Goal: Task Accomplishment & Management: Manage account settings

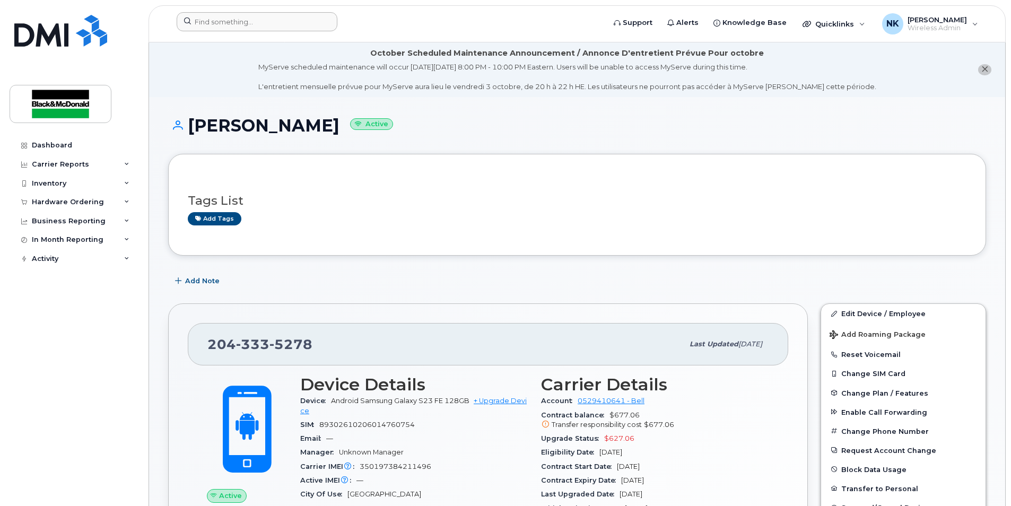
scroll to position [53, 0]
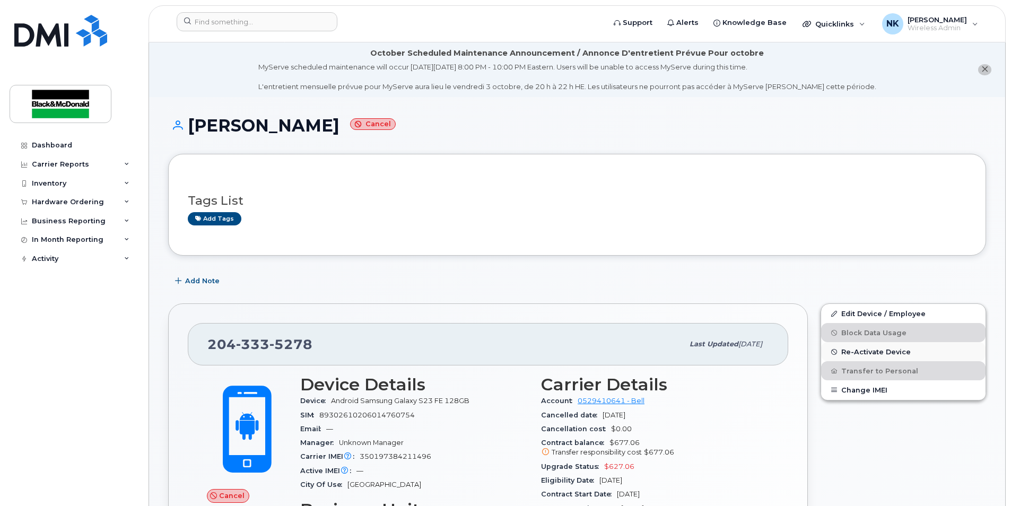
click at [883, 355] on span "Re-Activate Device" at bounding box center [875, 352] width 69 height 8
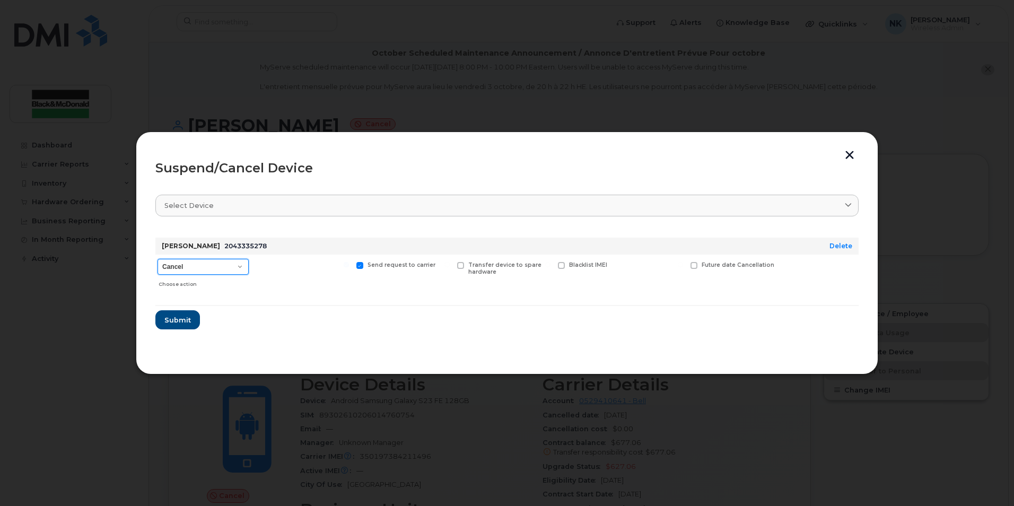
click at [244, 265] on select "Cancel Suspend - Extend Suspension Suspend - Reduced Rate Suspend - Full Rate S…" at bounding box center [203, 267] width 91 height 16
select select "[object Object]"
click at [158, 259] on select "Cancel Suspend - Extend Suspension Suspend - Reduced Rate Suspend - Full Rate S…" at bounding box center [203, 267] width 91 height 16
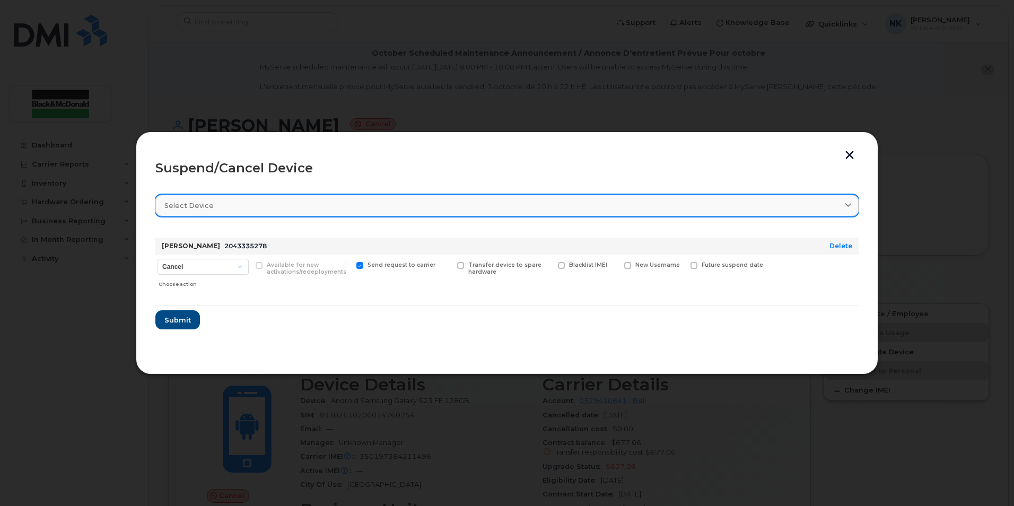
click at [246, 199] on link "Select device" at bounding box center [506, 206] width 703 height 22
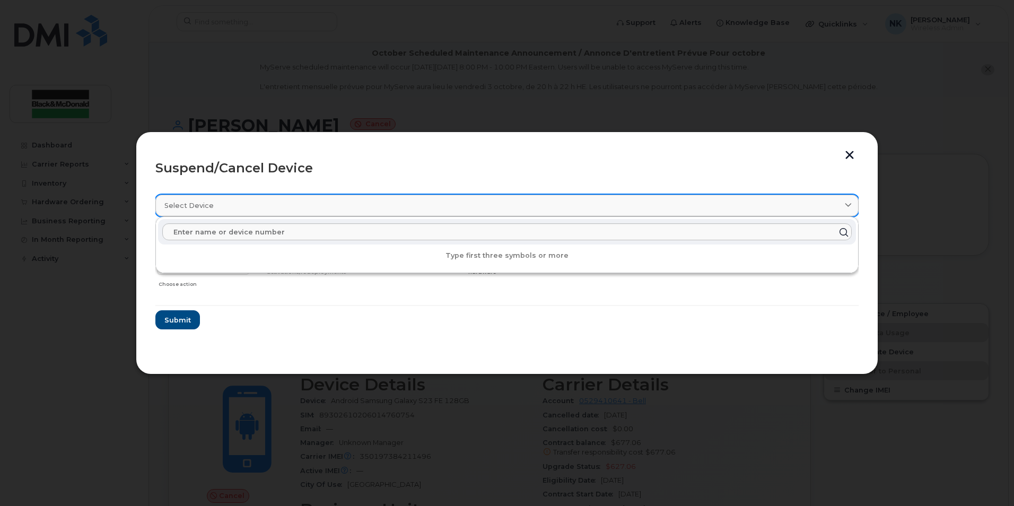
click at [246, 199] on link "Select device" at bounding box center [506, 206] width 703 height 22
click at [267, 178] on header "Suspend/Cancel Device" at bounding box center [506, 168] width 703 height 34
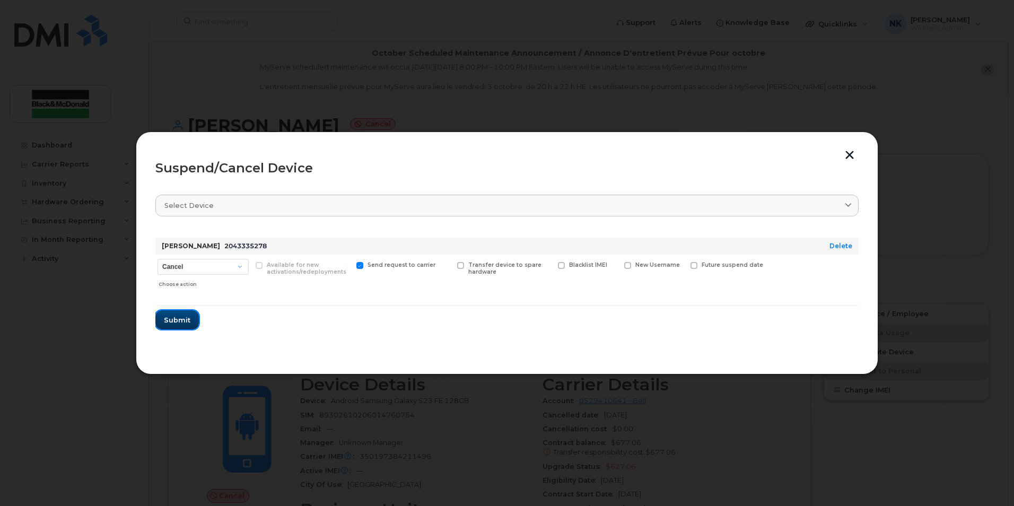
click at [181, 327] on button "Submit" at bounding box center [176, 319] width 43 height 19
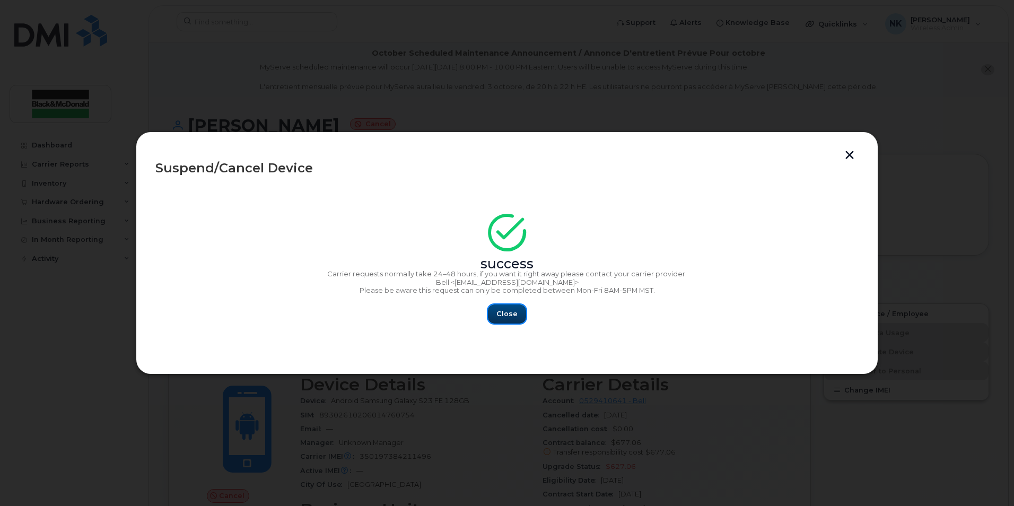
click at [511, 320] on button "Close" at bounding box center [507, 313] width 38 height 19
